Goal: Information Seeking & Learning: Check status

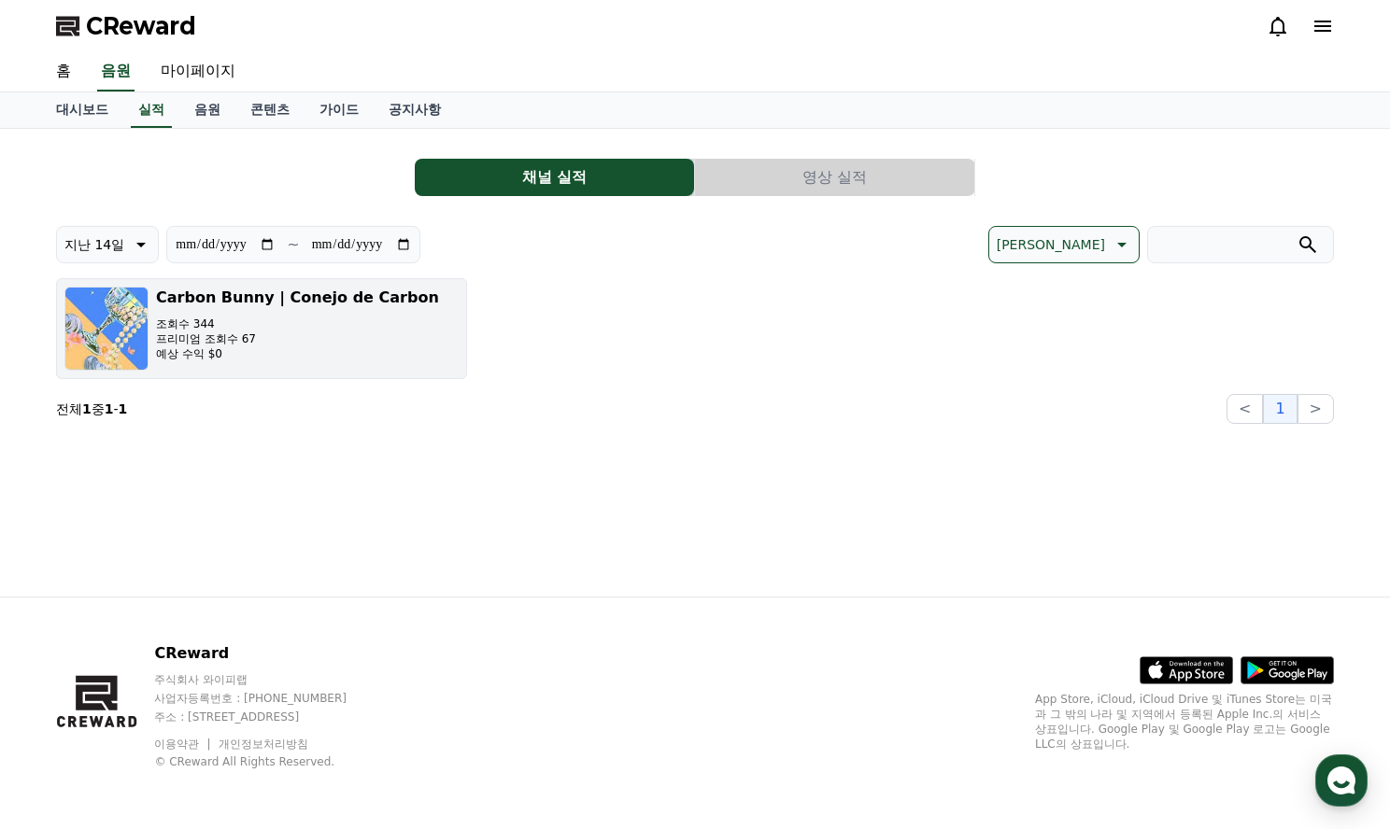
click at [263, 363] on div "Carbon Bunny | Conejo de Carbon 조회수 344 프리미엄 조회수 67 예상 수익 $0" at bounding box center [297, 329] width 283 height 84
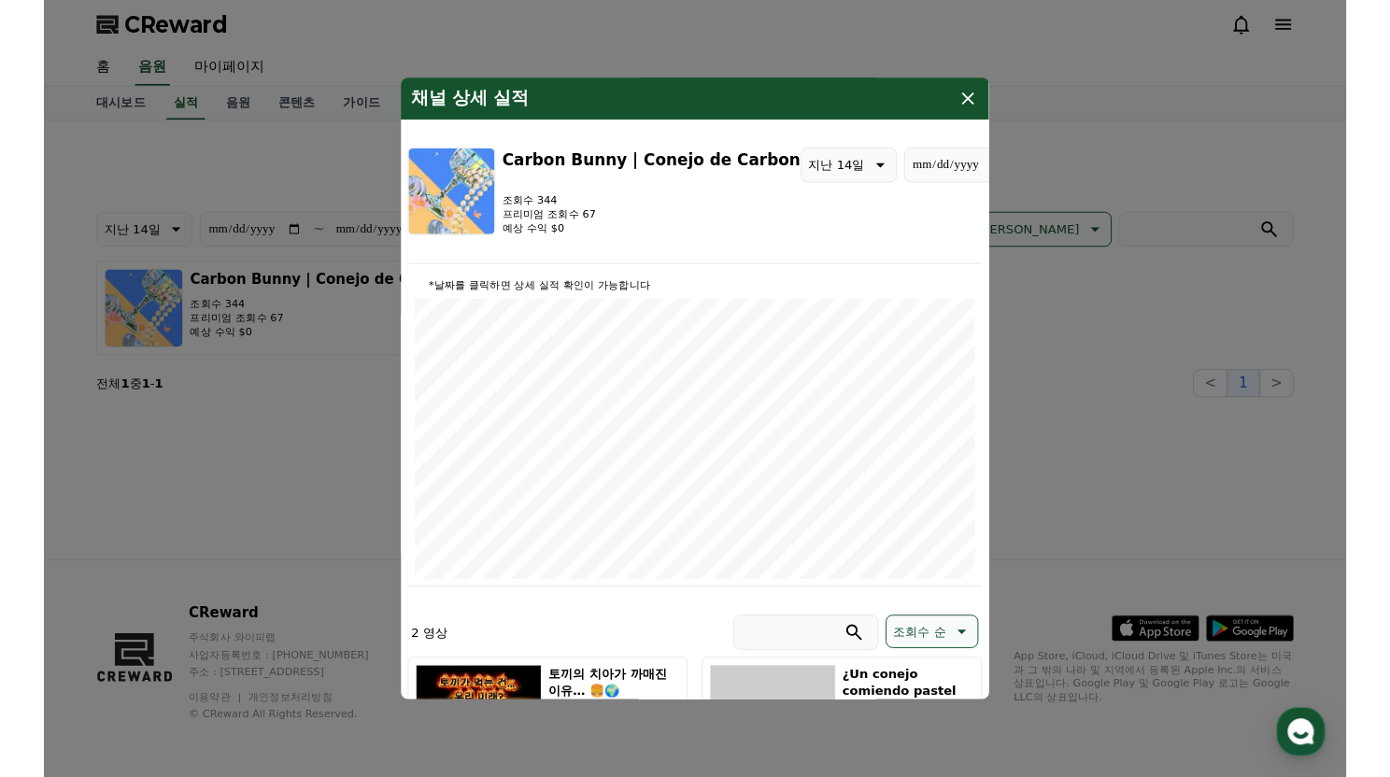
scroll to position [261, 0]
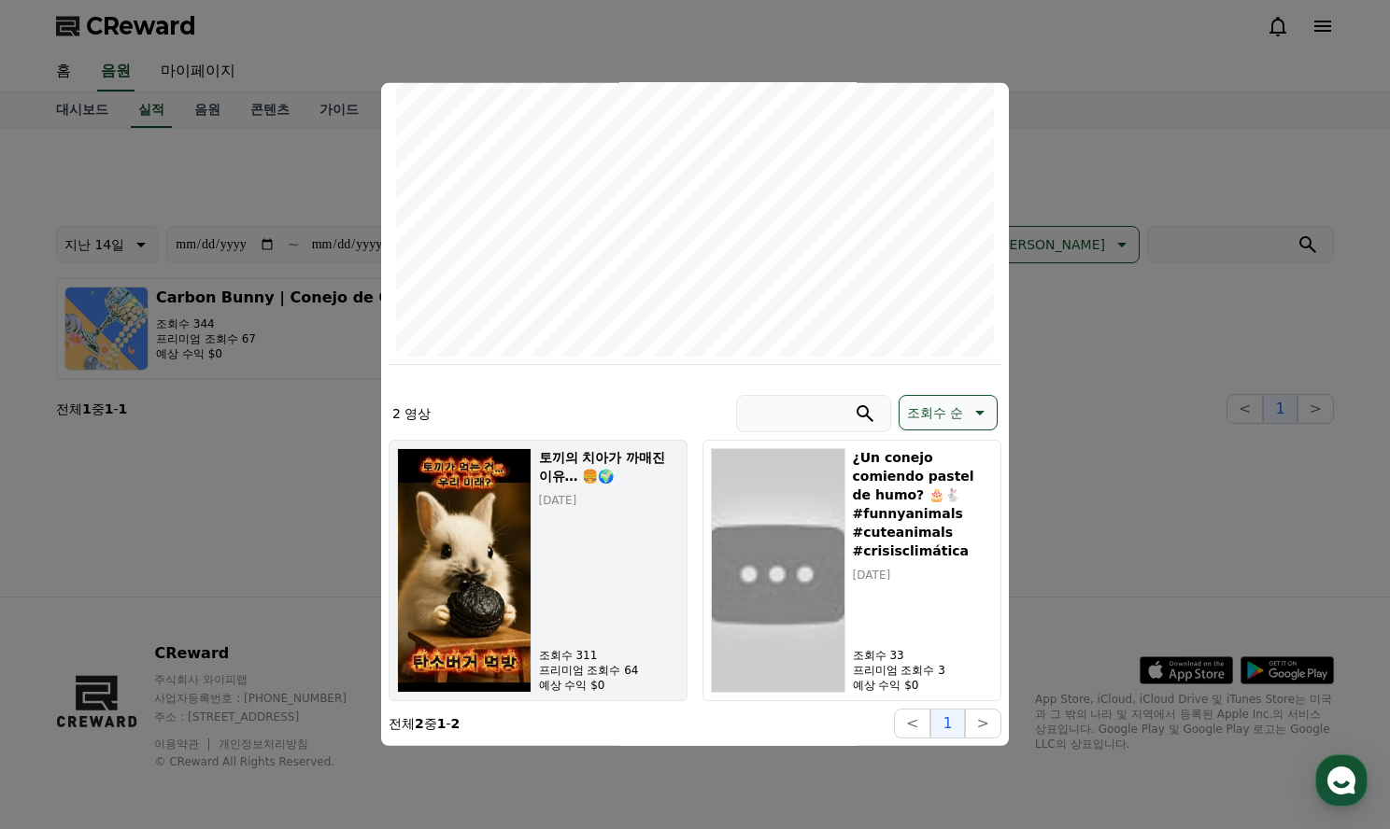
click at [579, 539] on div "토끼의 치아가 까매진 이유… 🍔🌍 [DATE] 조회수 311 프리미엄 조회수 64 예상 수익 $0" at bounding box center [609, 570] width 140 height 245
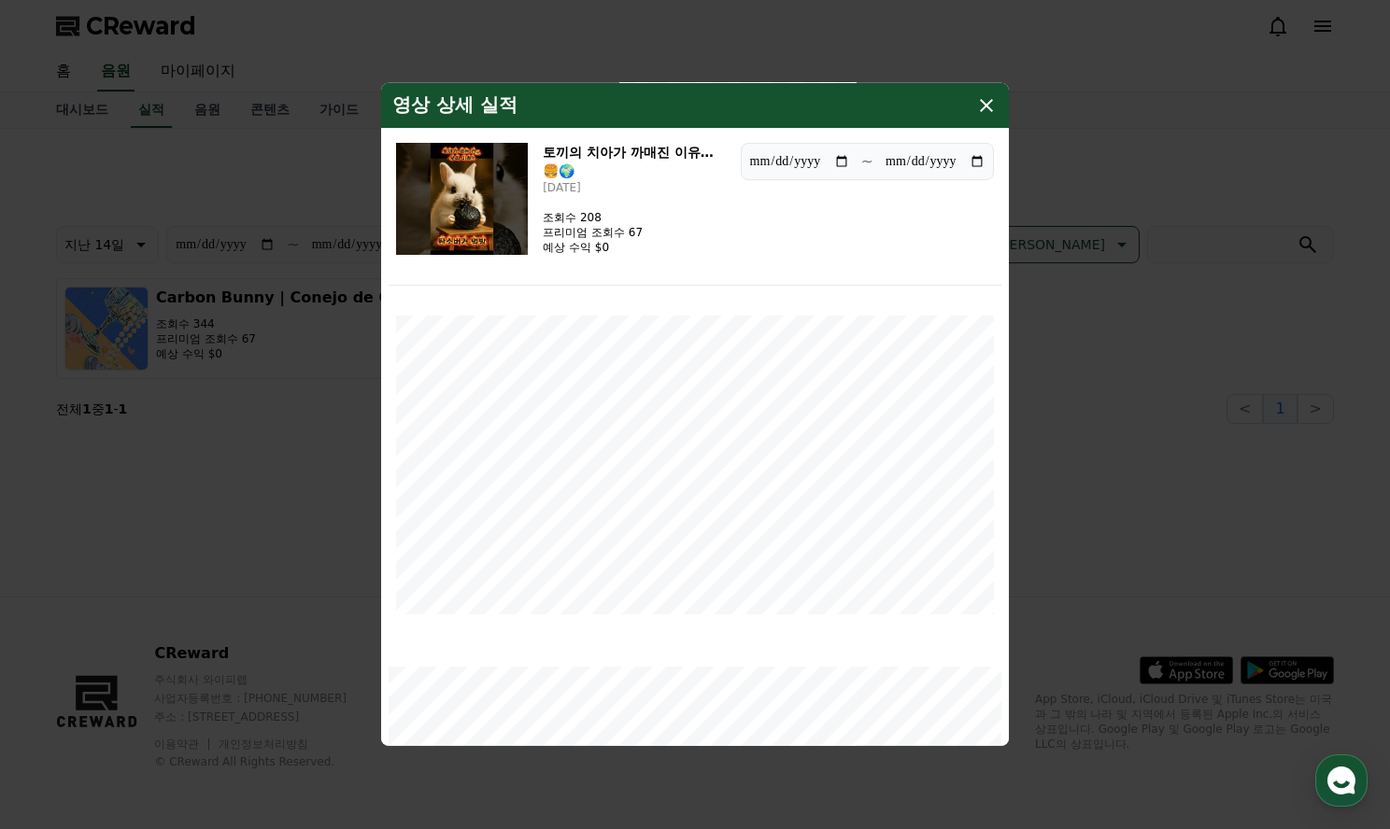
click at [987, 107] on icon "modal" at bounding box center [986, 105] width 13 height 13
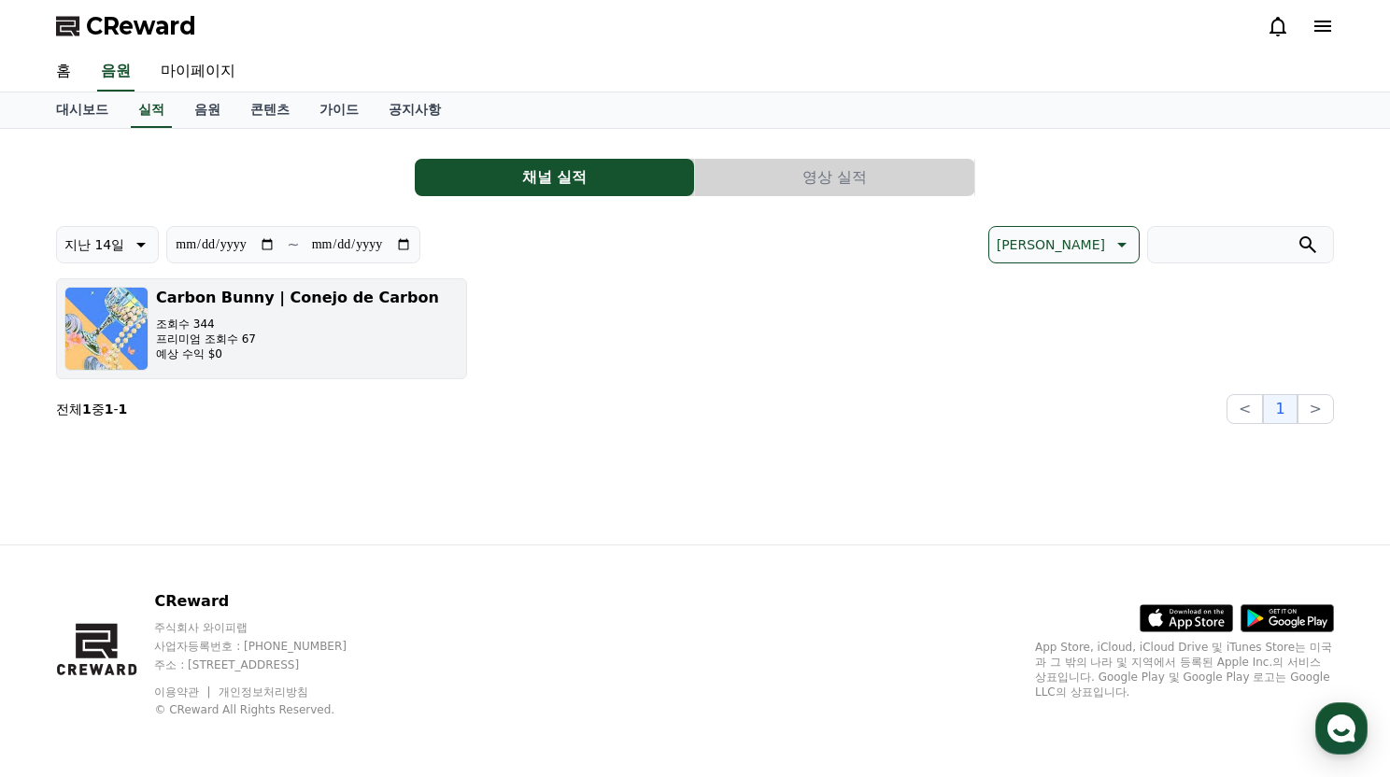
click at [382, 359] on p "예상 수익 $0" at bounding box center [297, 353] width 283 height 15
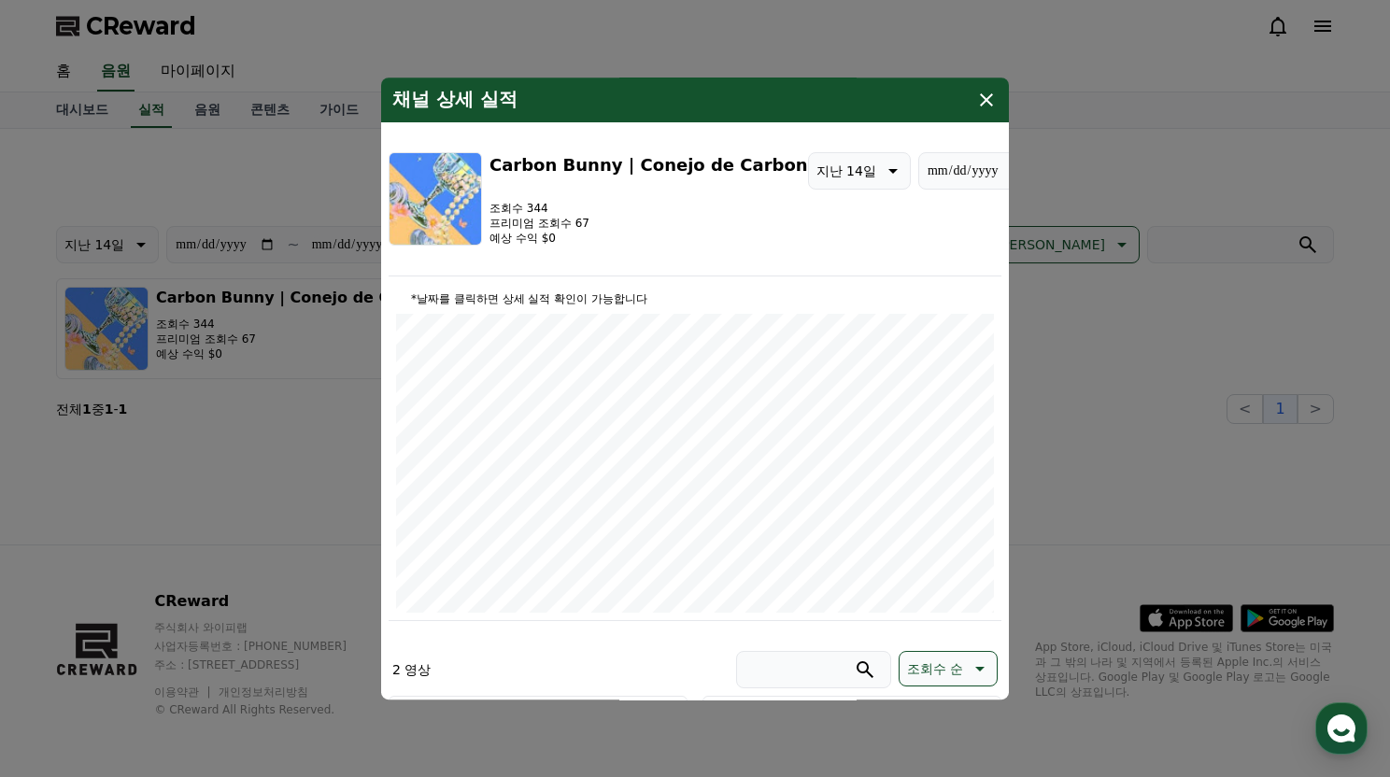
click at [985, 94] on icon "modal" at bounding box center [986, 100] width 22 height 22
